Goal: Transaction & Acquisition: Purchase product/service

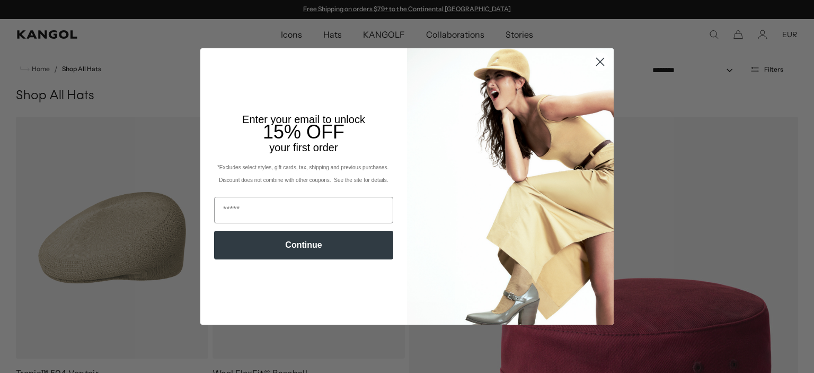
click at [596, 60] on circle "Close dialog" at bounding box center [599, 61] width 17 height 17
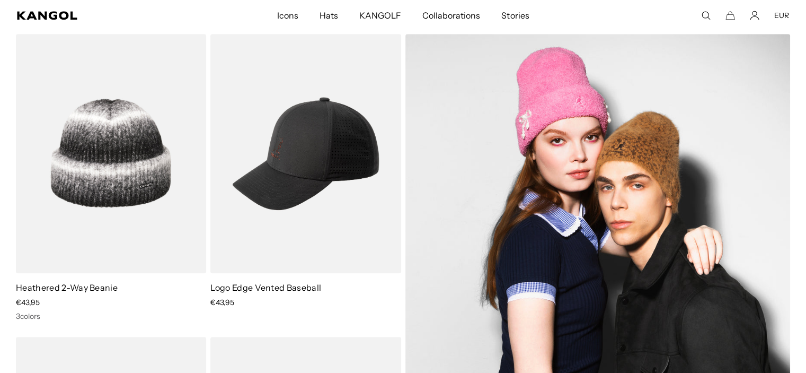
click at [590, 128] on img at bounding box center [597, 305] width 385 height 542
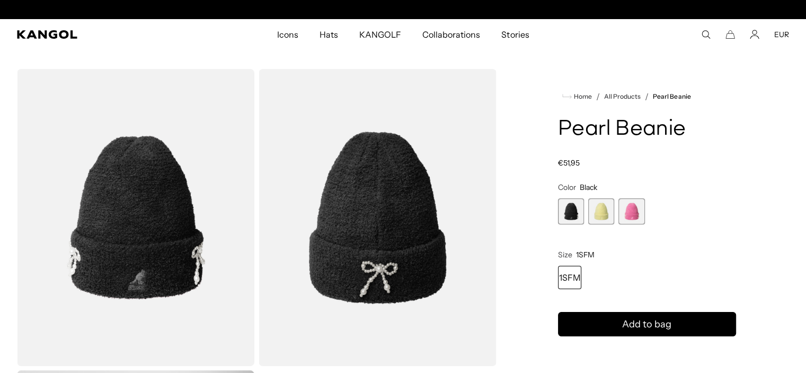
scroll to position [0, 218]
click at [601, 214] on span "2 of 3" at bounding box center [601, 211] width 26 height 26
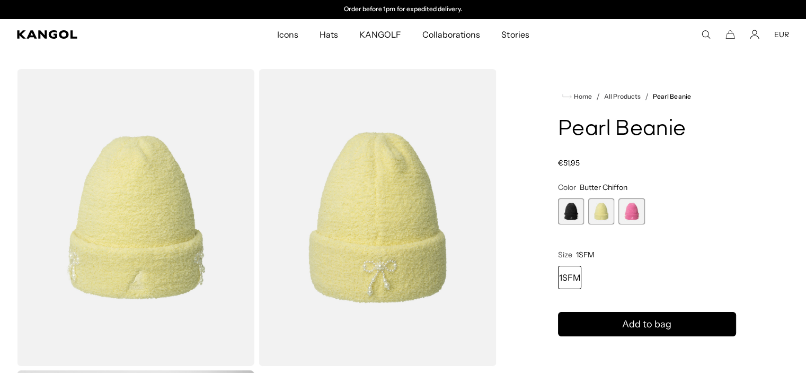
click at [632, 210] on span "3 of 3" at bounding box center [631, 211] width 26 height 26
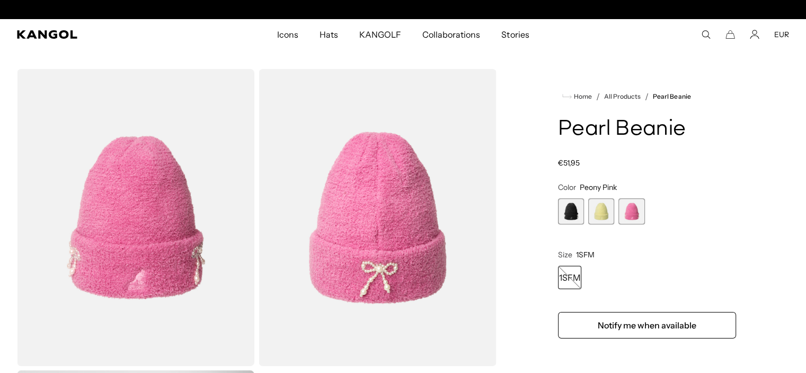
scroll to position [0, 218]
click at [591, 219] on span "2 of 3" at bounding box center [601, 211] width 26 height 26
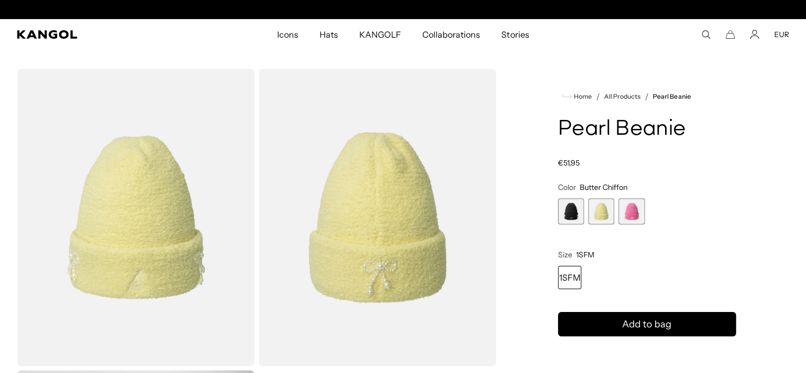
scroll to position [0, 218]
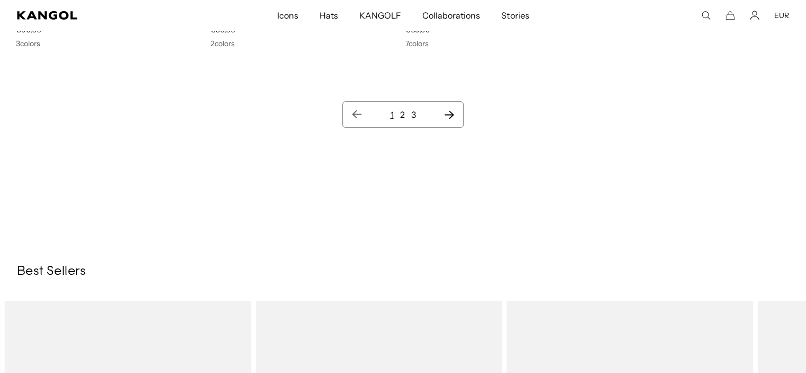
click at [402, 111] on link "2" at bounding box center [402, 114] width 5 height 11
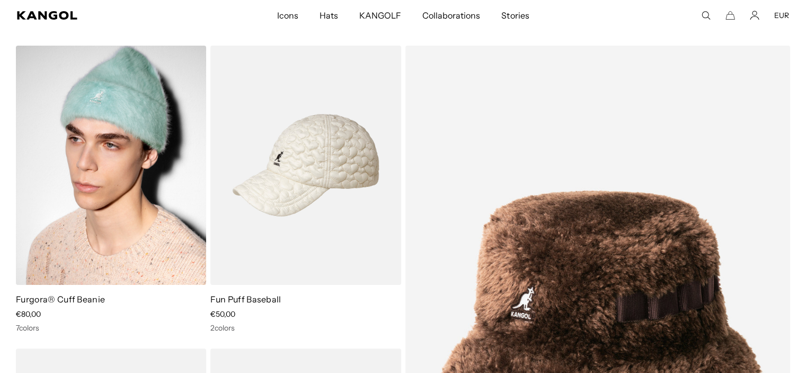
click at [120, 100] on img at bounding box center [111, 165] width 190 height 239
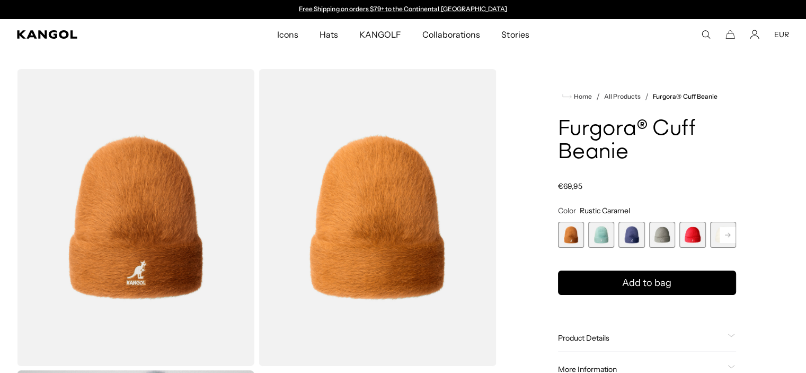
click at [606, 237] on span "2 of 7" at bounding box center [601, 234] width 26 height 26
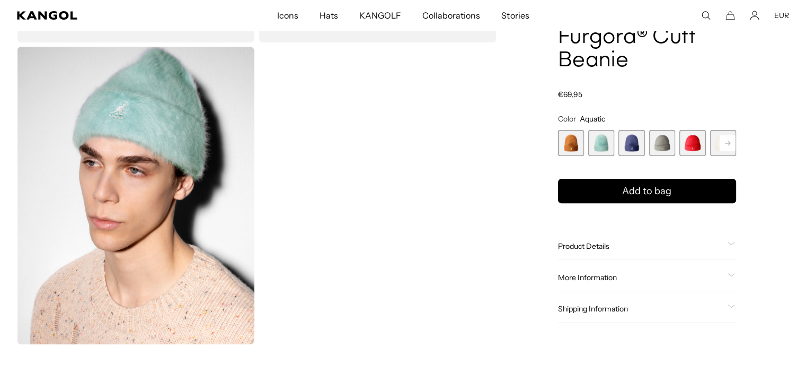
scroll to position [166, 0]
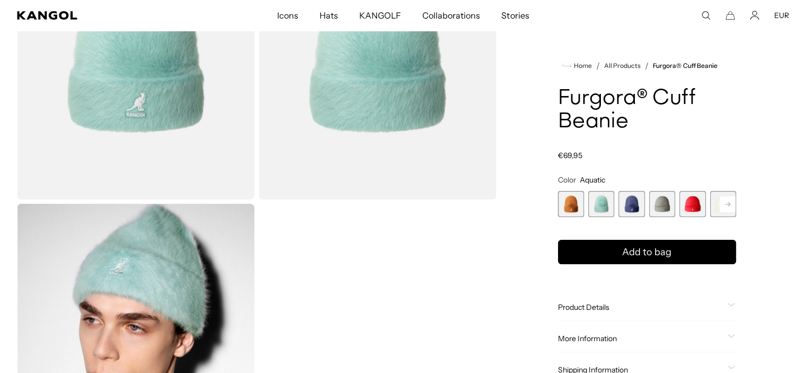
click at [727, 202] on rect at bounding box center [728, 204] width 16 height 16
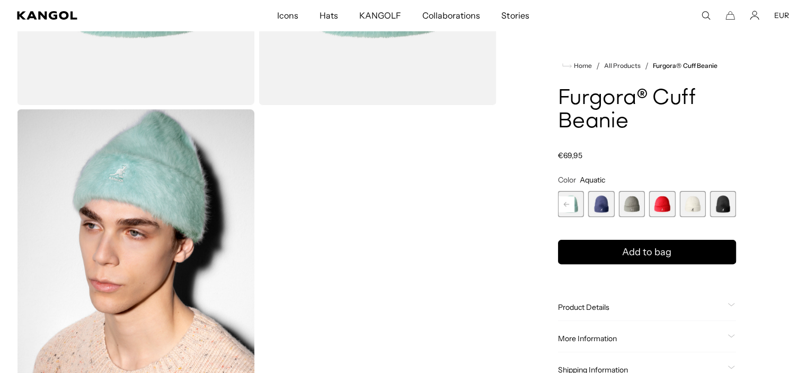
scroll to position [0, 218]
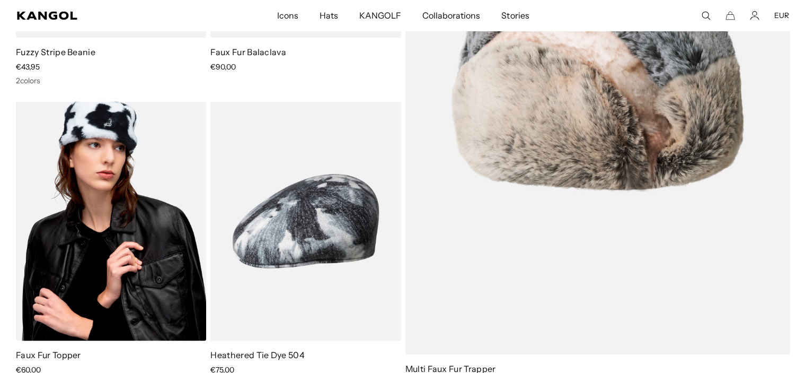
click at [146, 199] on img at bounding box center [111, 220] width 190 height 239
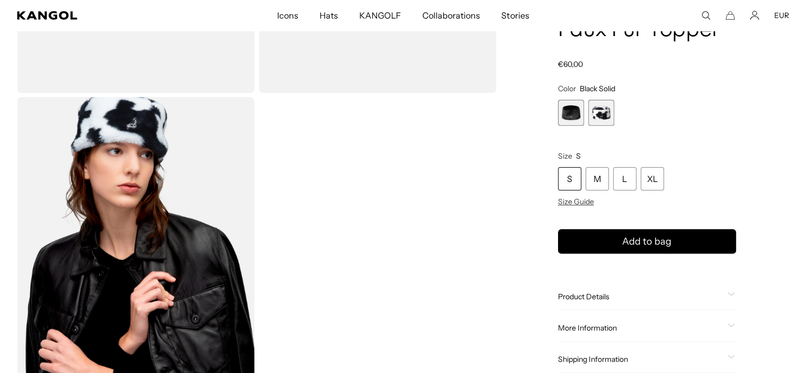
scroll to position [0, 218]
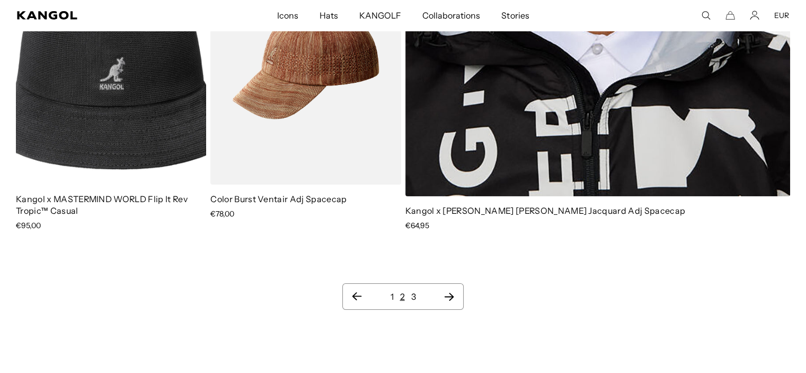
click at [449, 291] on icon "Next page" at bounding box center [449, 296] width 11 height 11
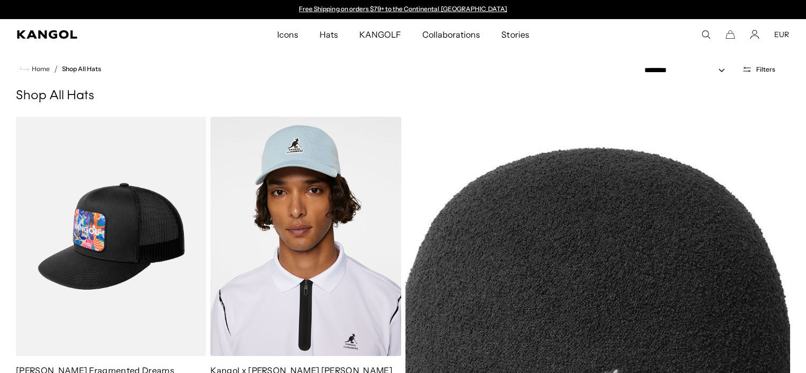
click at [704, 36] on icon "Search here" at bounding box center [706, 35] width 10 height 10
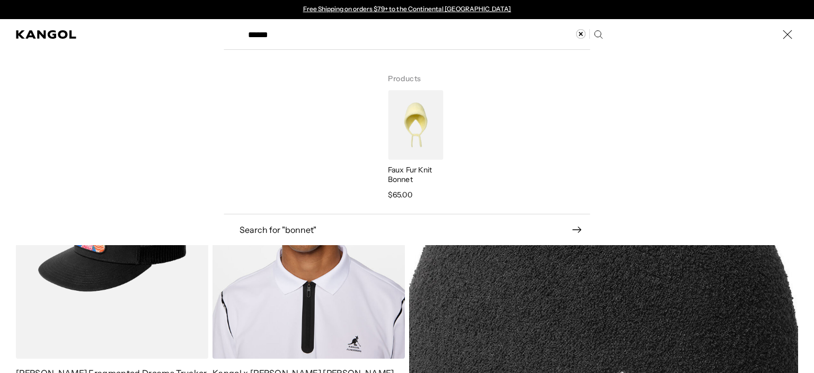
type input "******"
click at [431, 126] on img "Search here" at bounding box center [415, 124] width 55 height 69
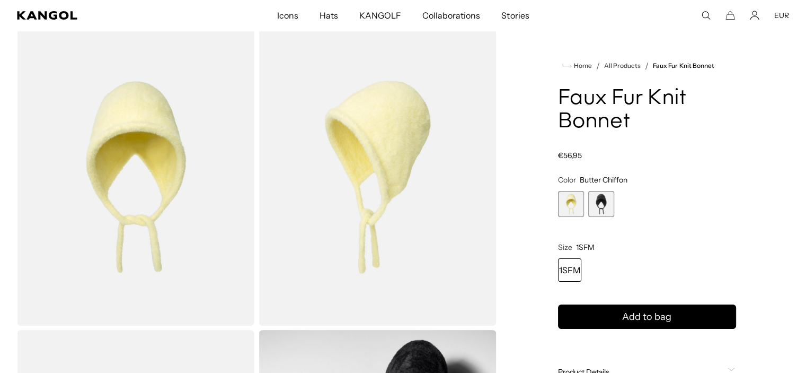
click at [563, 209] on span "1 of 2" at bounding box center [571, 204] width 26 height 26
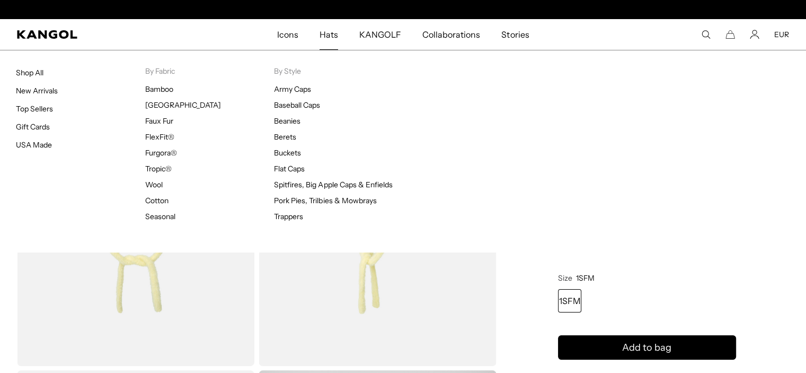
scroll to position [0, 218]
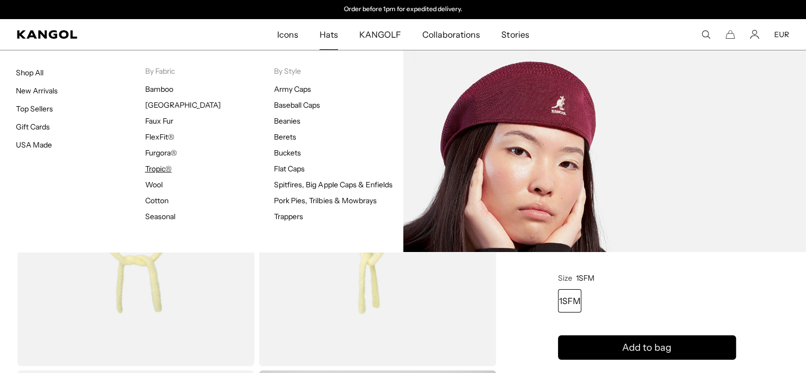
click at [158, 167] on link "Tropic®" at bounding box center [158, 169] width 26 height 10
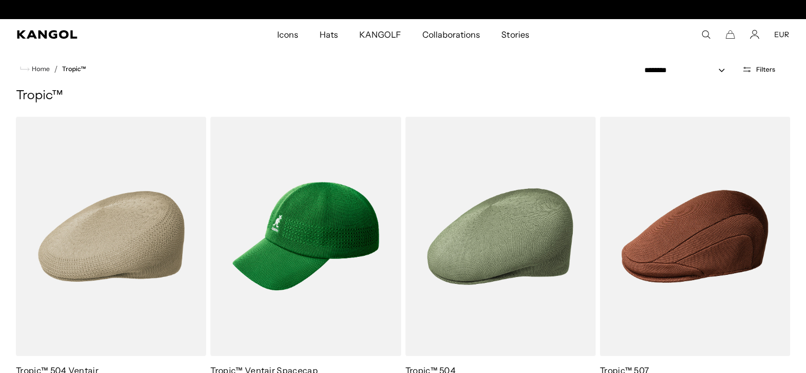
scroll to position [0, 218]
